Goal: Transaction & Acquisition: Book appointment/travel/reservation

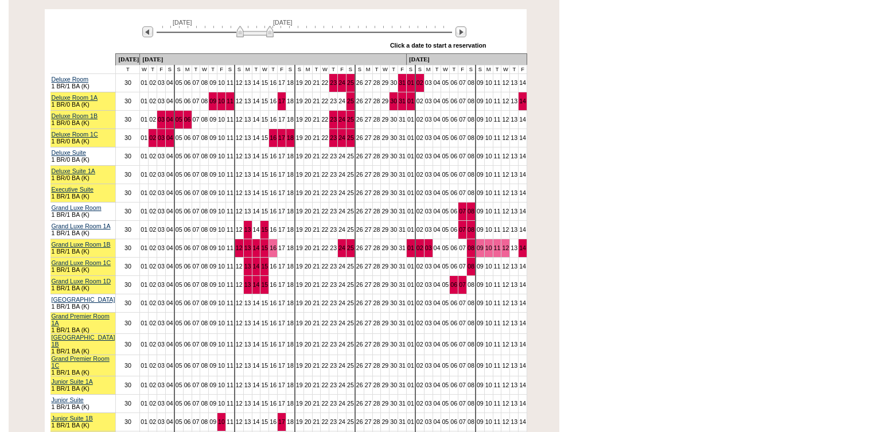
scroll to position [260, 0]
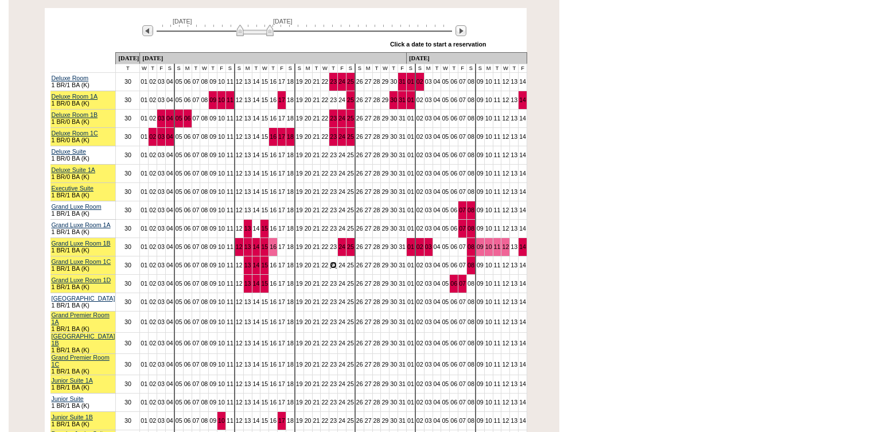
click at [336, 262] on link "23" at bounding box center [333, 265] width 7 height 7
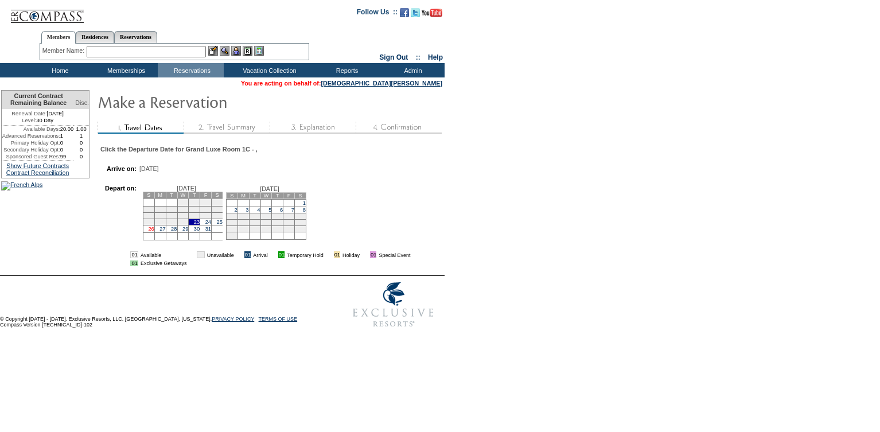
click at [154, 232] on link "26" at bounding box center [151, 229] width 6 height 6
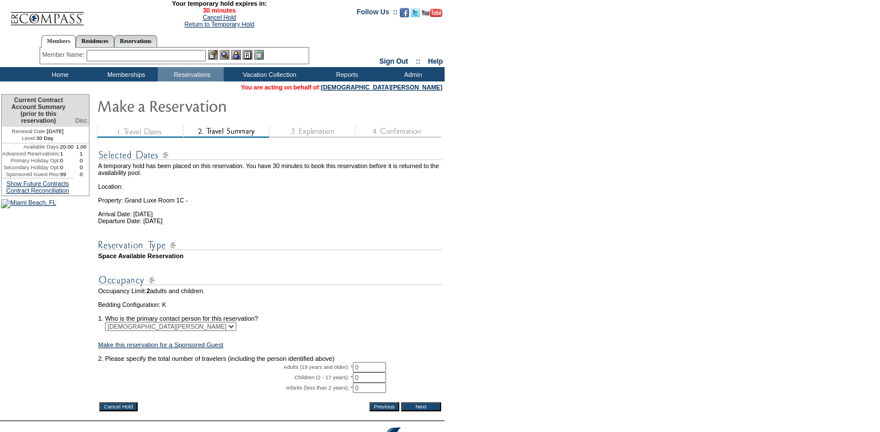
click at [368, 372] on input "0" at bounding box center [369, 367] width 33 height 10
type input "2"
click at [442, 259] on td "Space Available Reservation" at bounding box center [270, 255] width 344 height 7
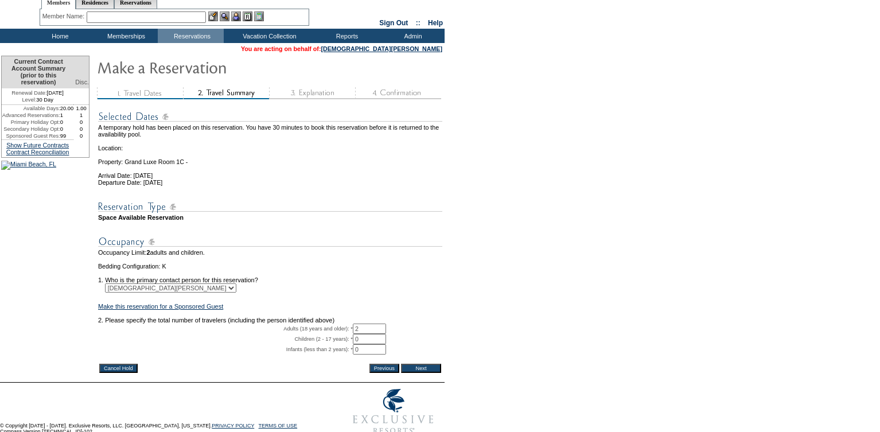
scroll to position [44, 0]
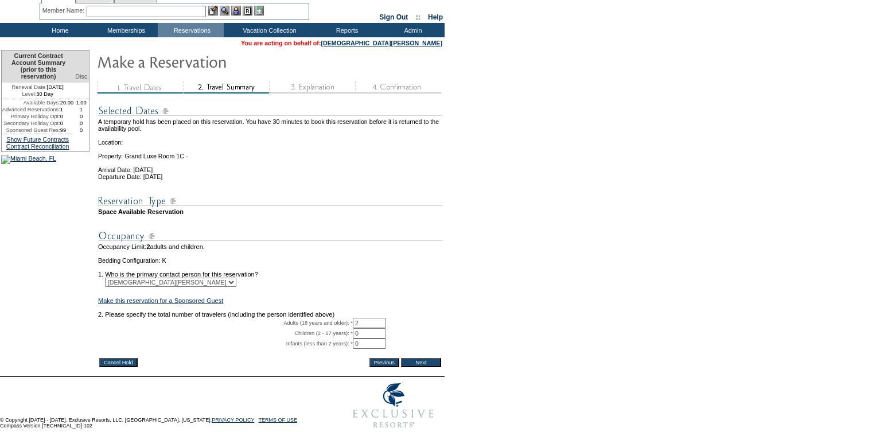
click at [431, 367] on input "Next" at bounding box center [421, 362] width 40 height 9
